Goal: Check status: Check status

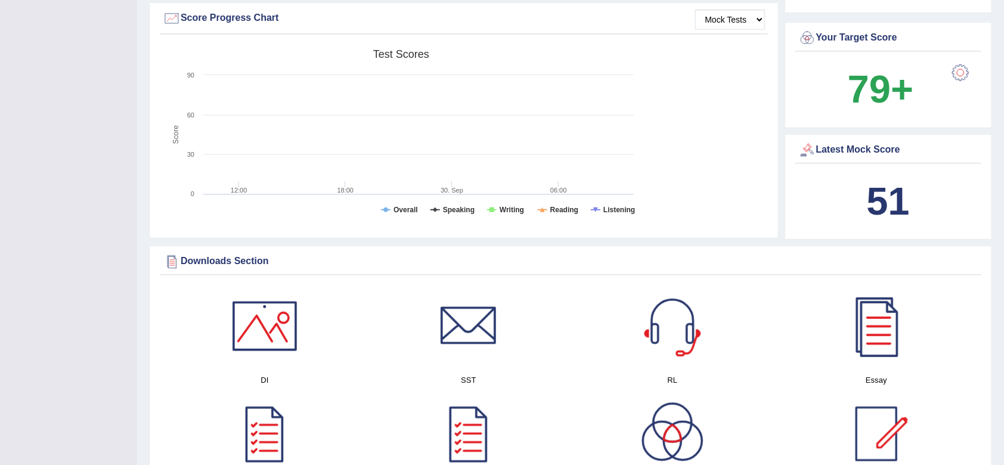
scroll to position [365, 0]
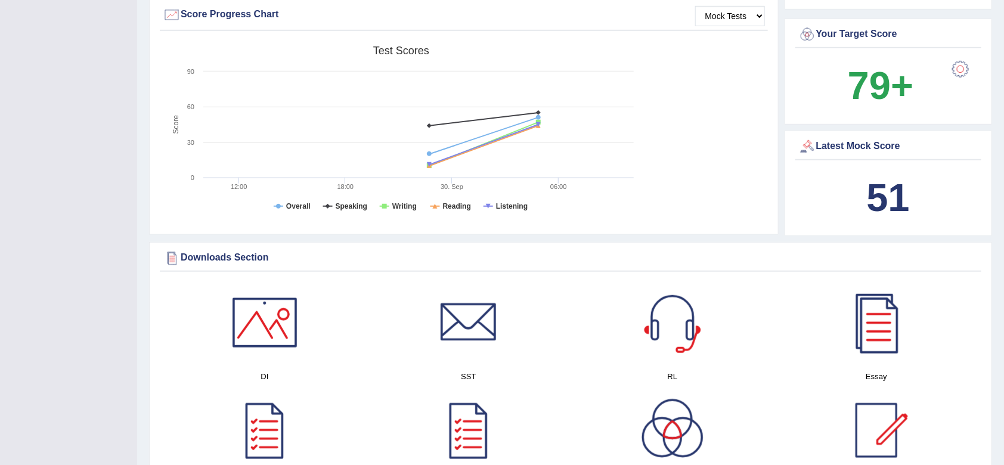
click at [880, 202] on b "51" at bounding box center [888, 198] width 43 height 44
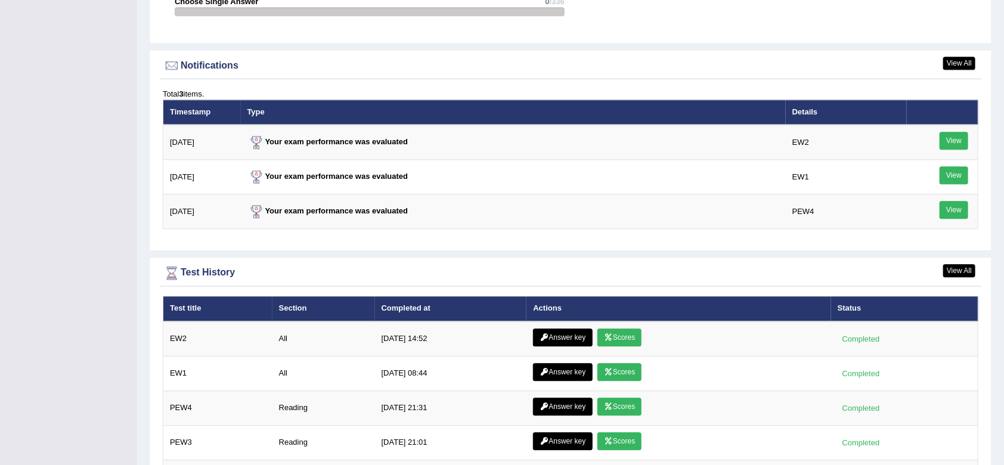
scroll to position [1411, 0]
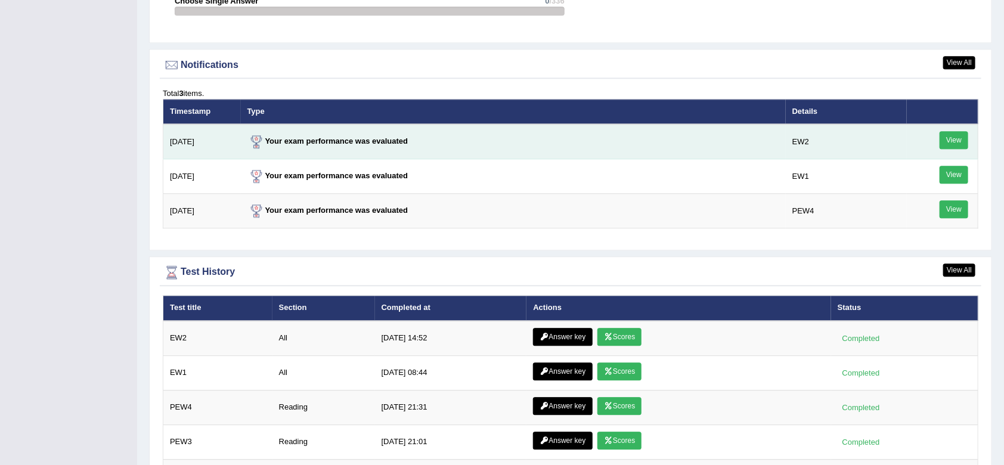
click at [953, 137] on link "View" at bounding box center [954, 140] width 29 height 18
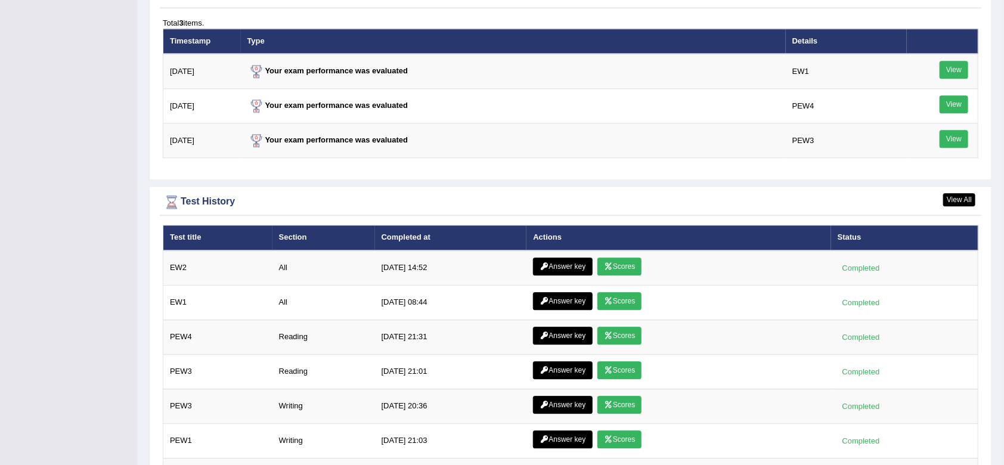
scroll to position [1482, 0]
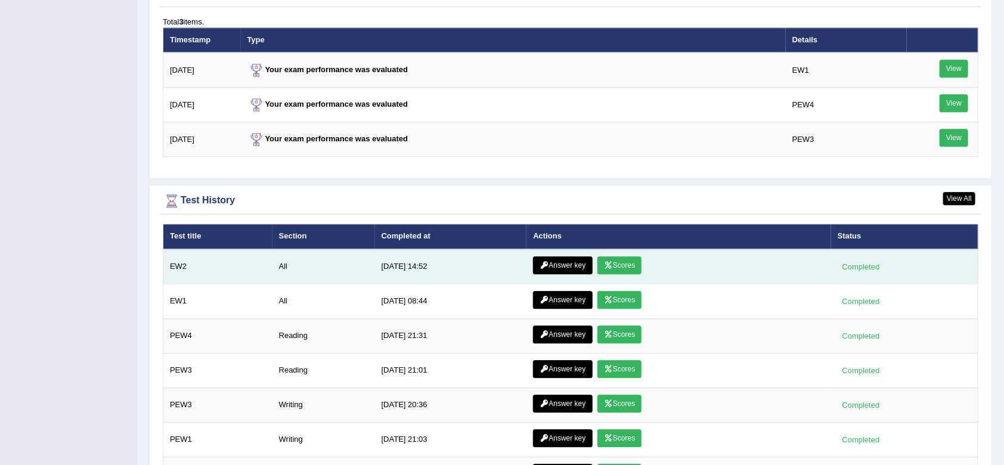
click at [623, 265] on link "Scores" at bounding box center [619, 265] width 44 height 18
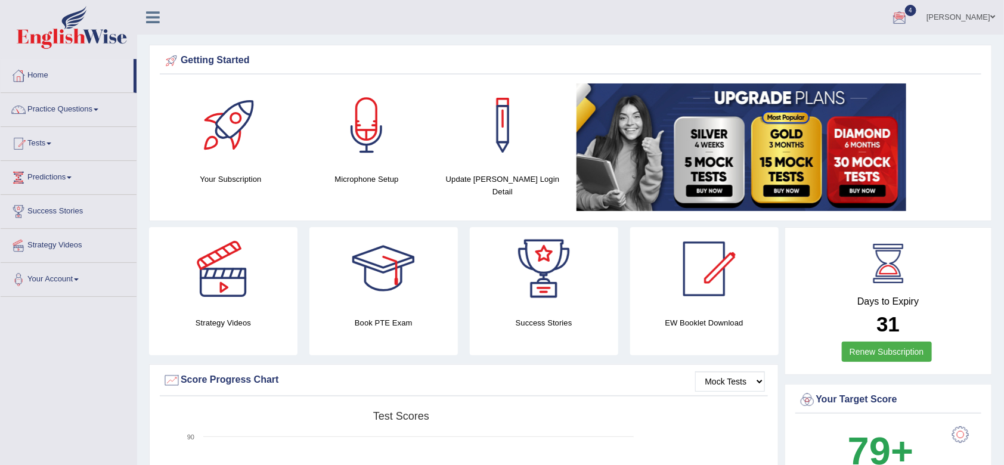
click at [901, 17] on div at bounding box center [900, 18] width 18 height 18
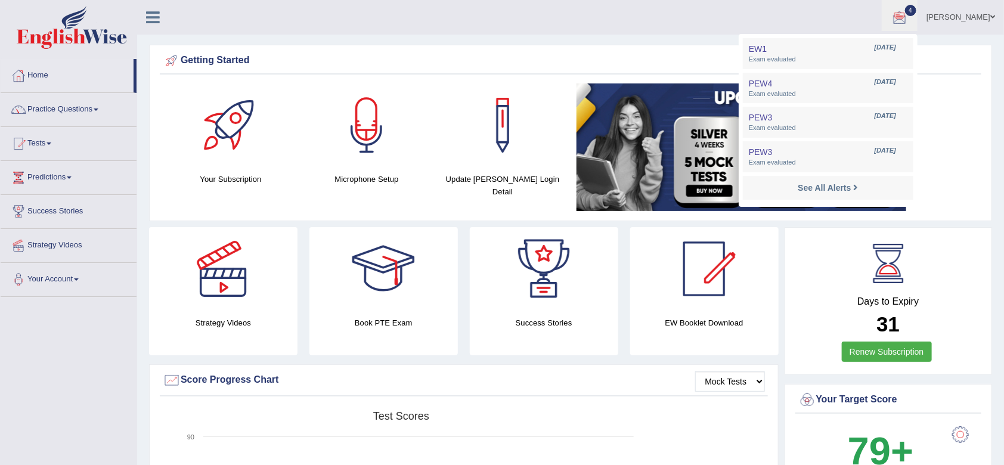
click at [556, 29] on ul "[PERSON_NAME] Toggle navigation Username: Drusy Access Type: Online Subscriptio…" at bounding box center [700, 17] width 607 height 34
